Goal: Task Accomplishment & Management: Use online tool/utility

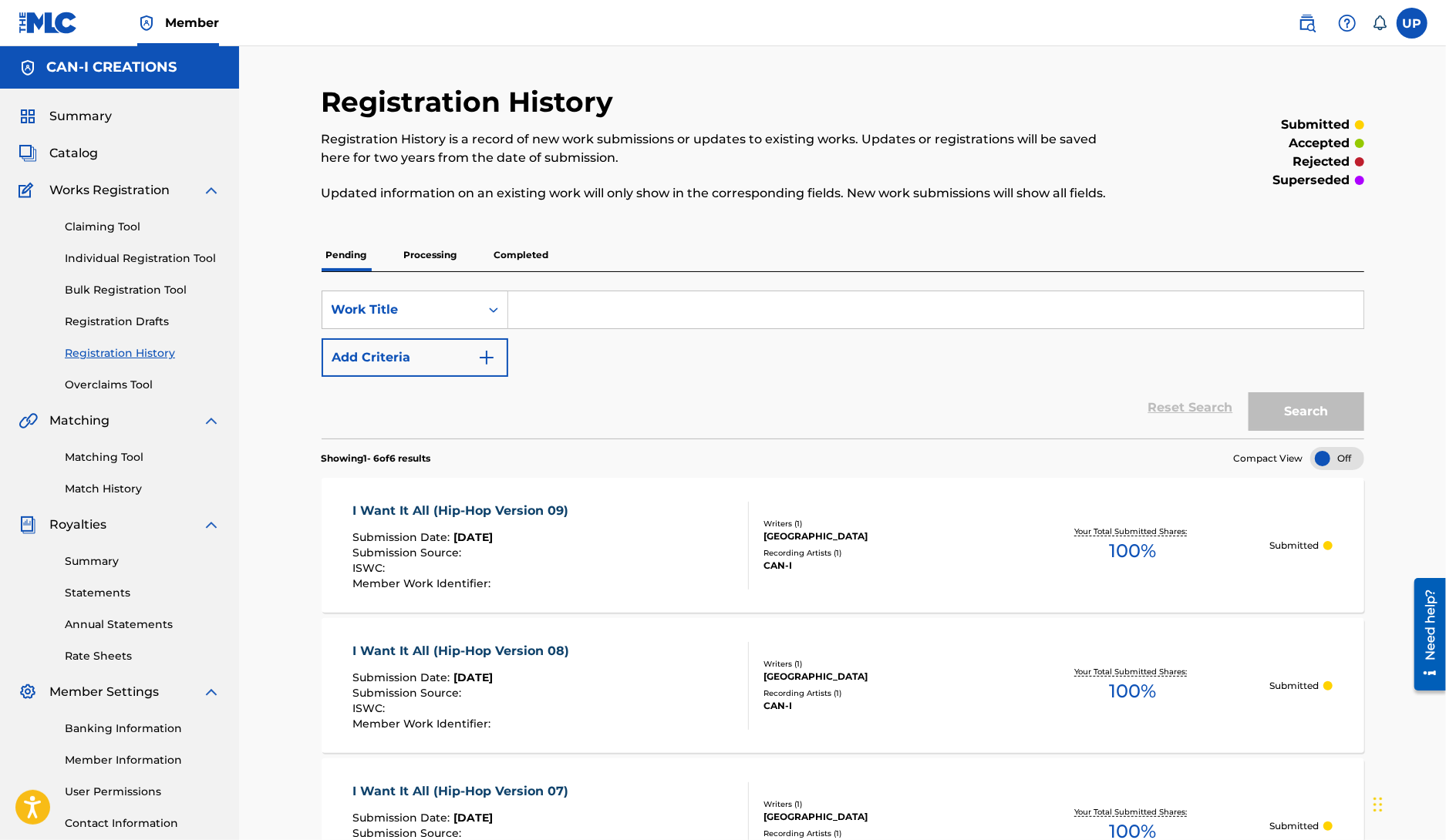
click at [134, 355] on link "Registration History" at bounding box center [142, 354] width 156 height 16
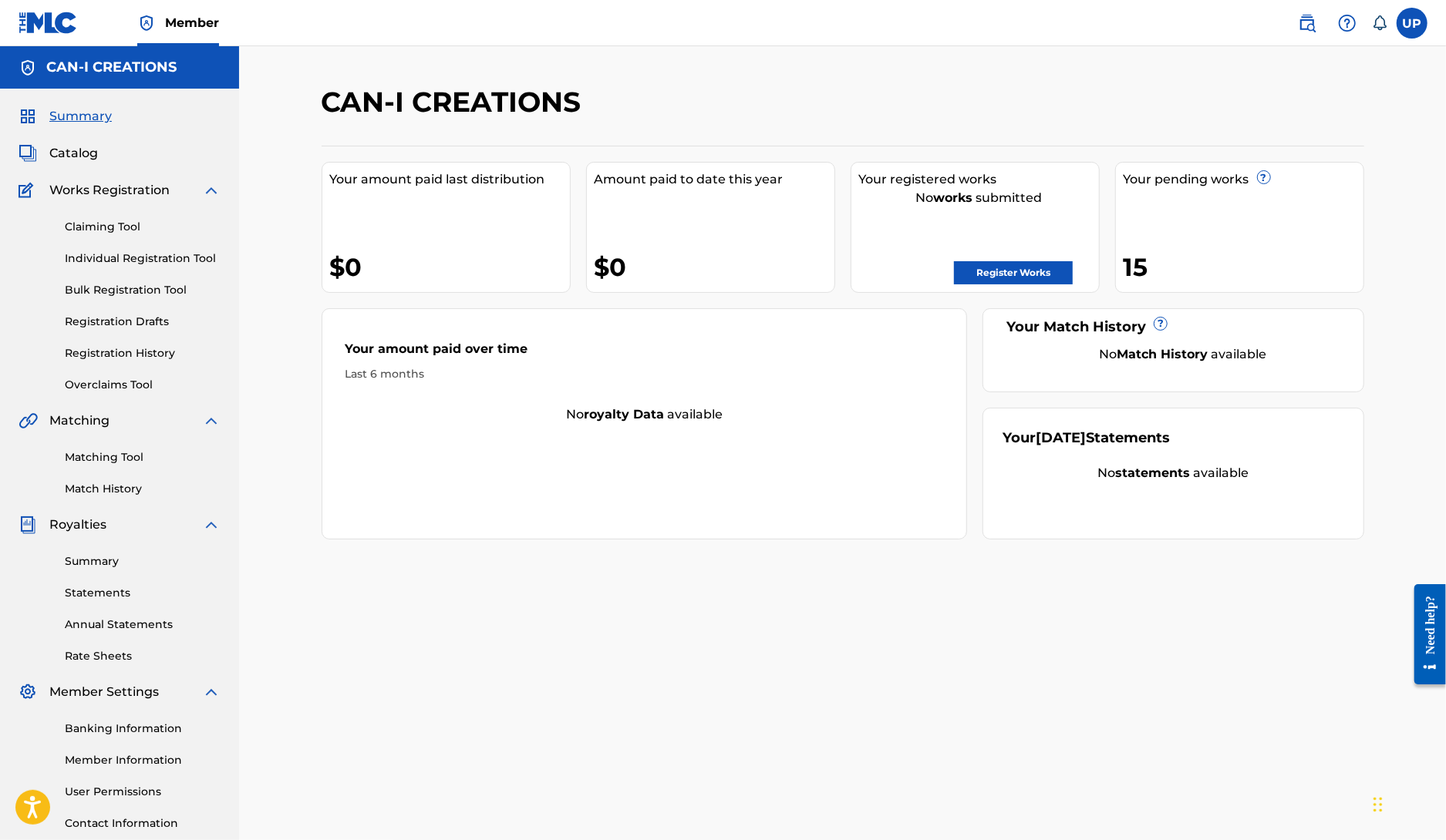
click at [1148, 273] on div "15" at bounding box center [1244, 267] width 240 height 34
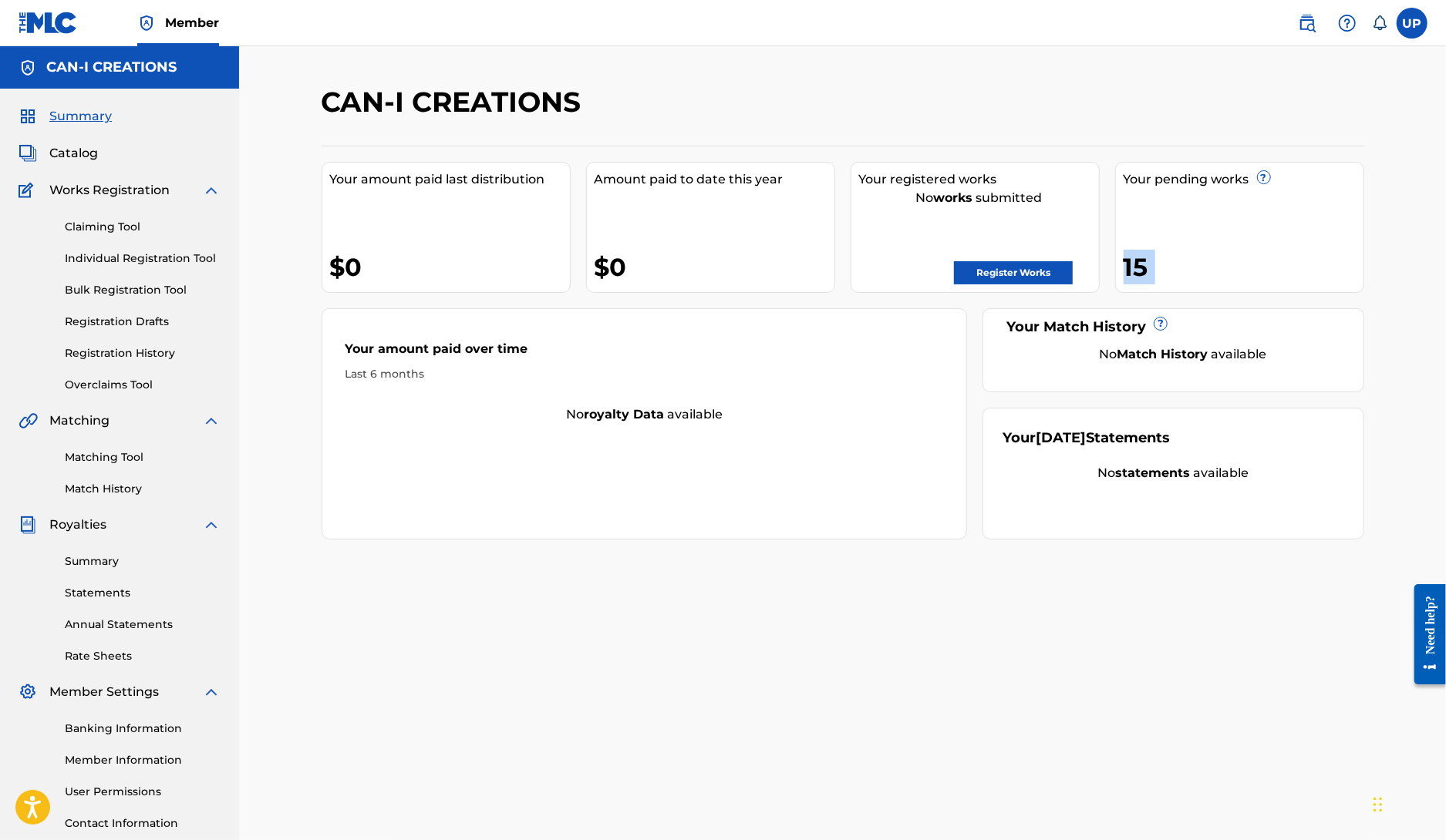
click at [1011, 268] on link "Register Works" at bounding box center [1013, 272] width 119 height 23
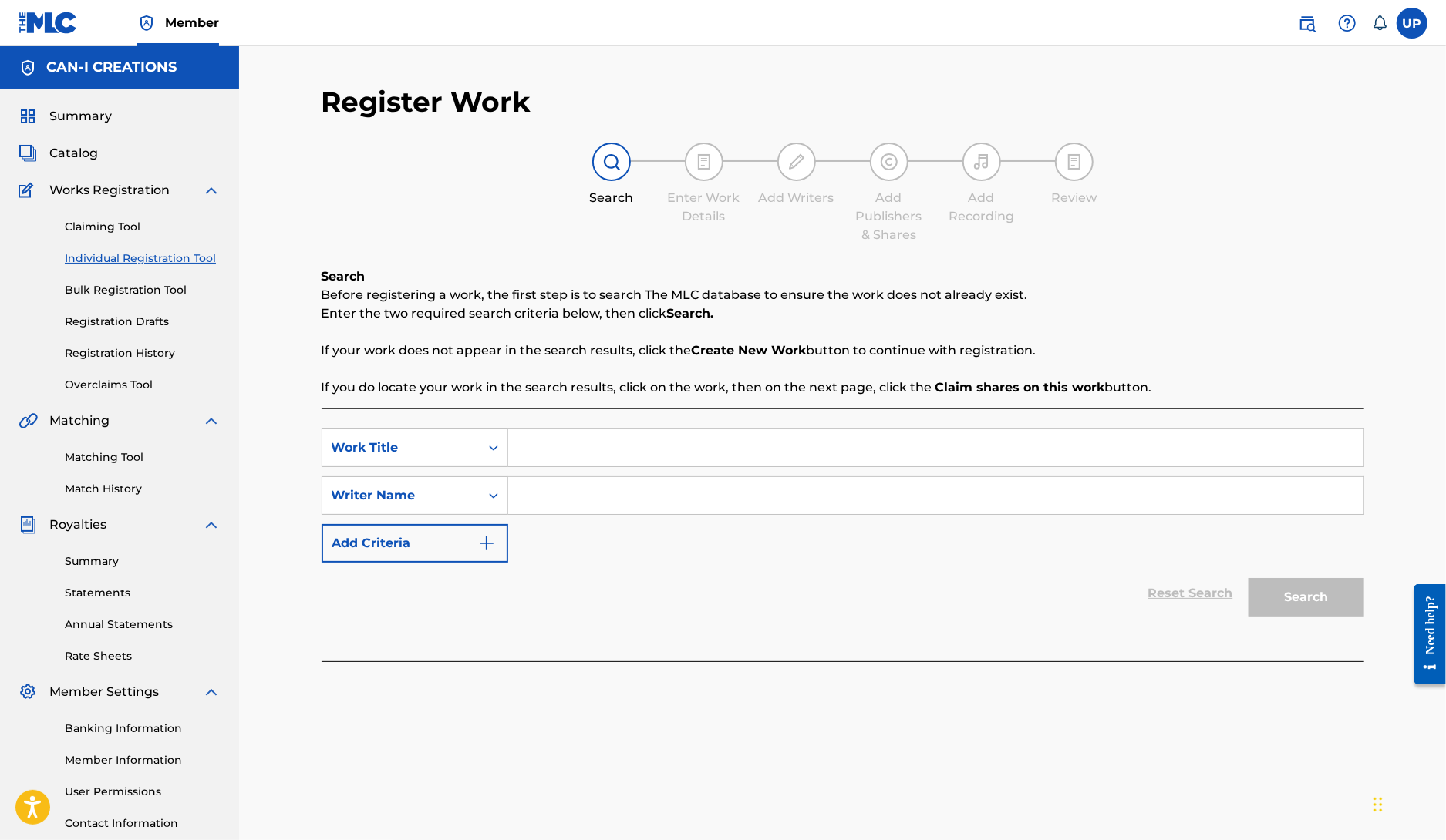
click at [66, 115] on span "Summary" at bounding box center [81, 116] width 62 height 18
